Goal: Transaction & Acquisition: Purchase product/service

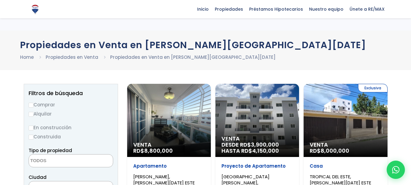
select select
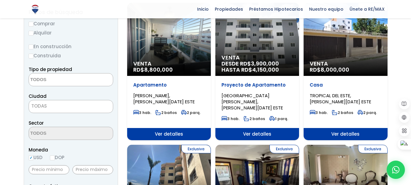
scroll to position [91, 0]
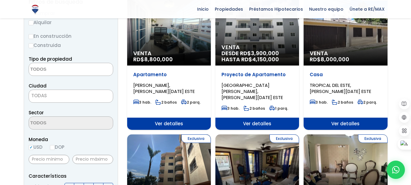
click at [348, 55] on span "Venta" at bounding box center [346, 53] width 72 height 6
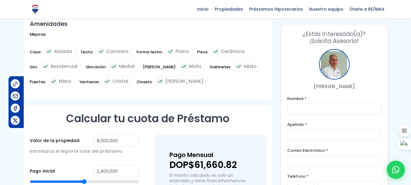
scroll to position [335, 0]
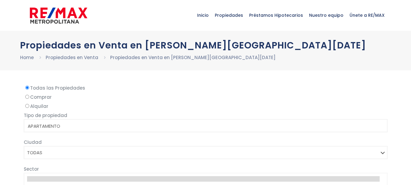
select select
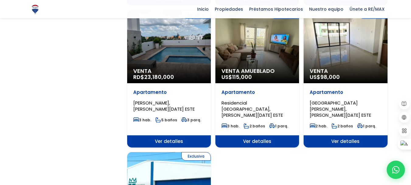
scroll to position [700, 0]
